Goal: Check status: Check status

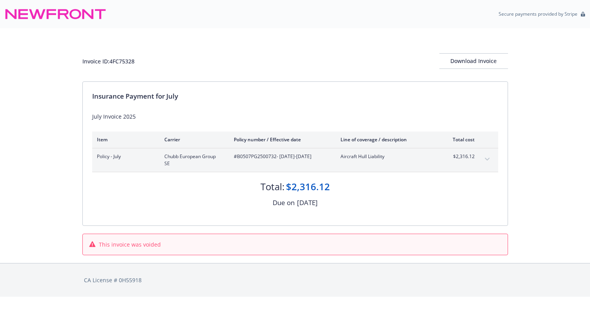
click at [54, 25] on div "Secure payments provided by Stripe" at bounding box center [295, 14] width 590 height 28
click at [54, 13] on icon at bounding box center [56, 14] width 102 height 19
